Goal: Check status

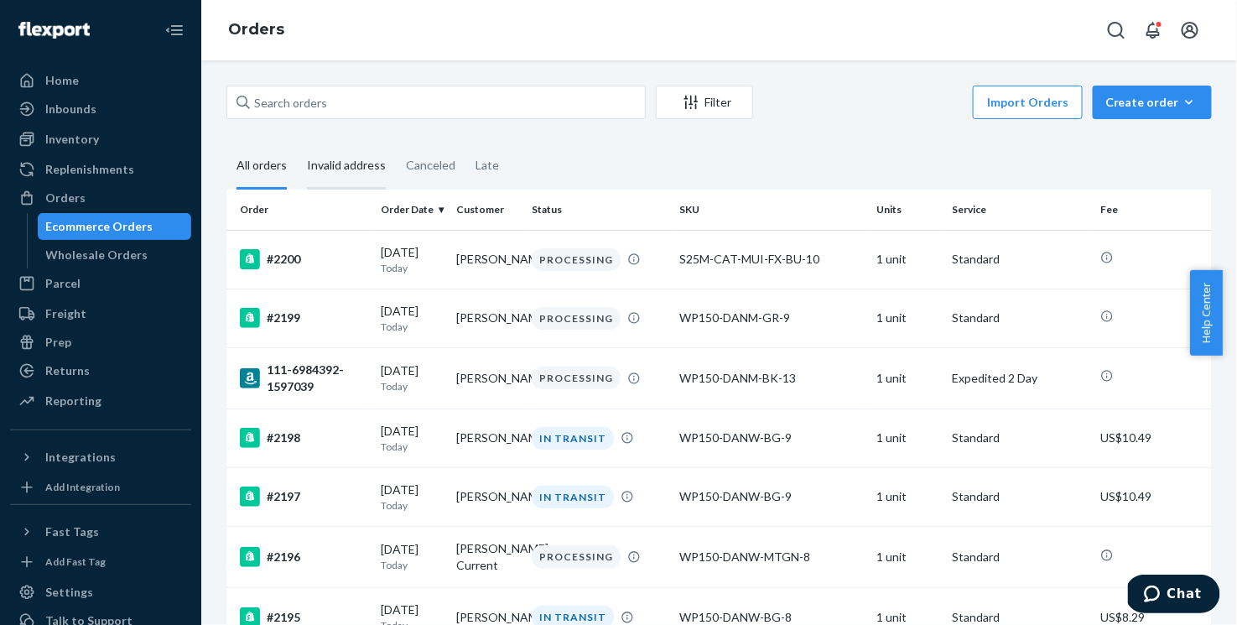
click at [370, 166] on div "Invalid address" at bounding box center [346, 166] width 79 height 46
click at [297, 143] on input "Invalid address" at bounding box center [297, 143] width 0 height 0
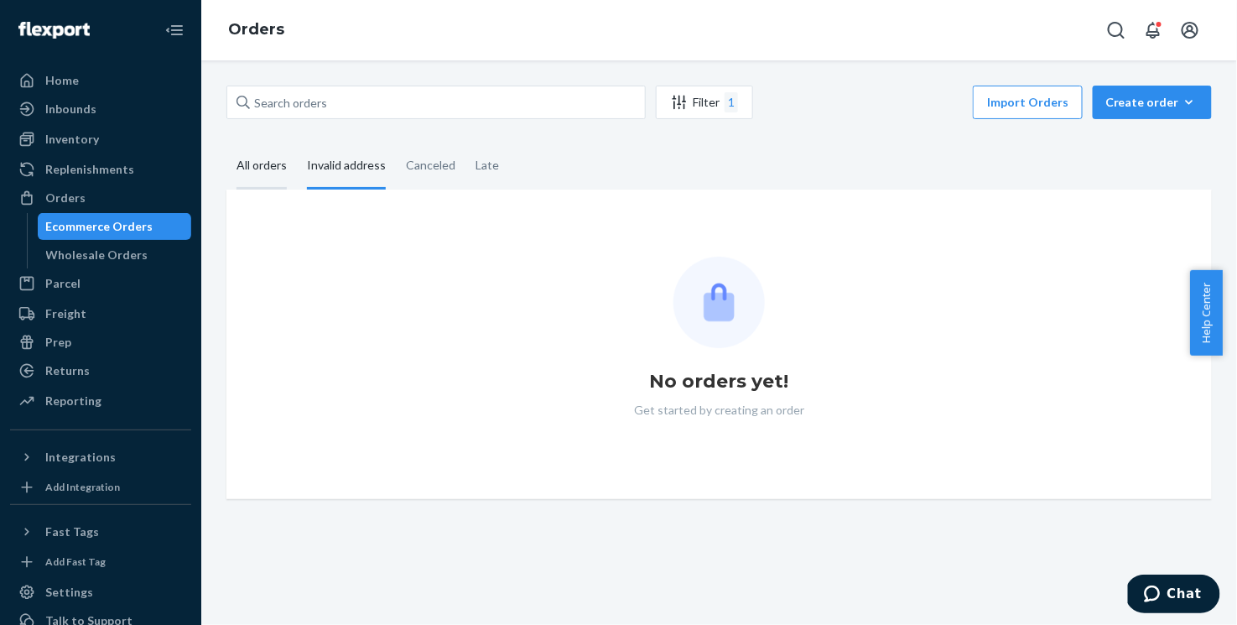
click at [274, 169] on div "All orders" at bounding box center [261, 166] width 50 height 46
click at [226, 143] on input "All orders" at bounding box center [226, 143] width 0 height 0
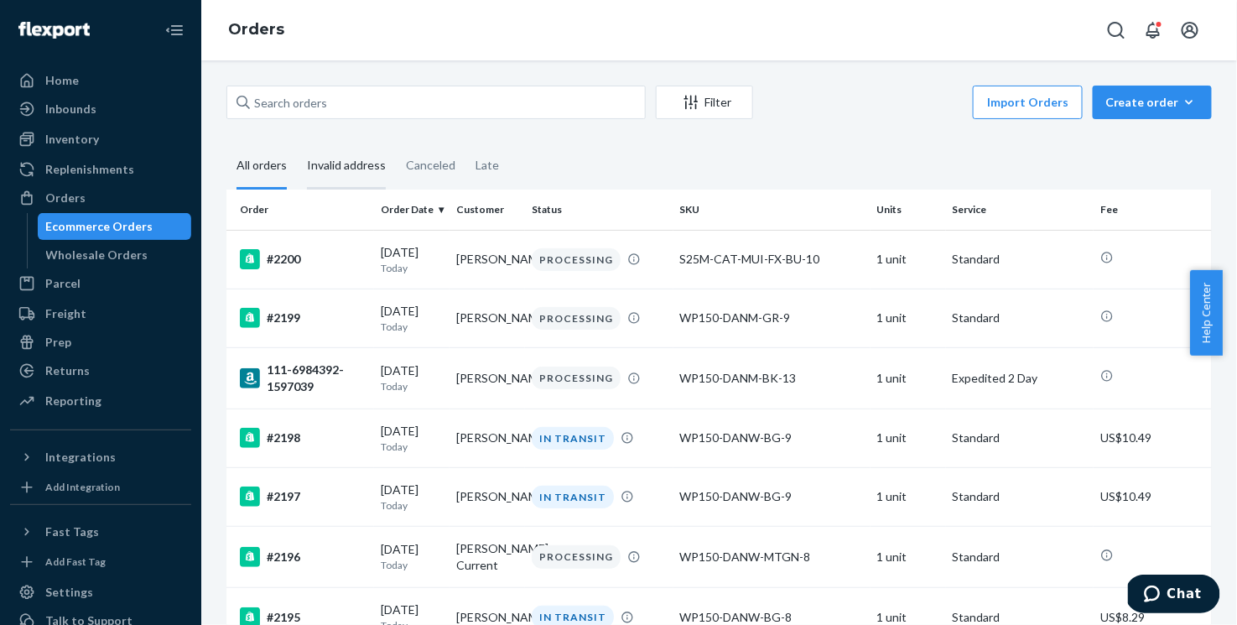
click at [329, 163] on div "Invalid address" at bounding box center [346, 166] width 79 height 46
click at [297, 143] on input "Invalid address" at bounding box center [297, 143] width 0 height 0
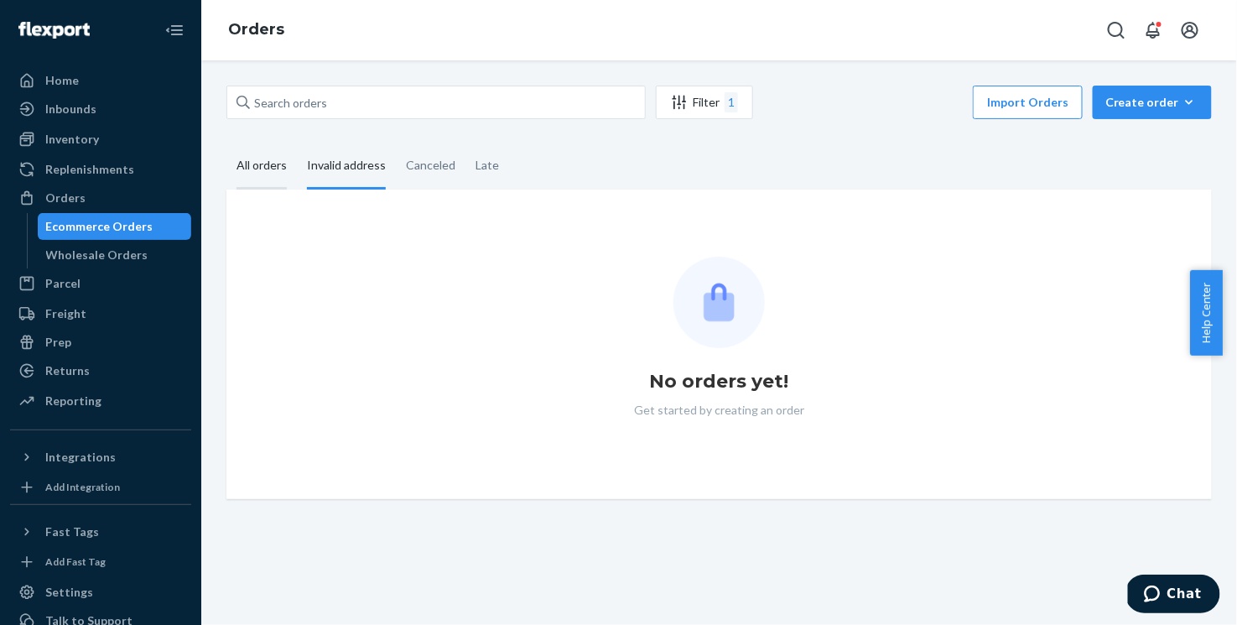
click at [247, 169] on div "All orders" at bounding box center [261, 166] width 50 height 46
click at [226, 143] on input "All orders" at bounding box center [226, 143] width 0 height 0
